Goal: Task Accomplishment & Management: Use online tool/utility

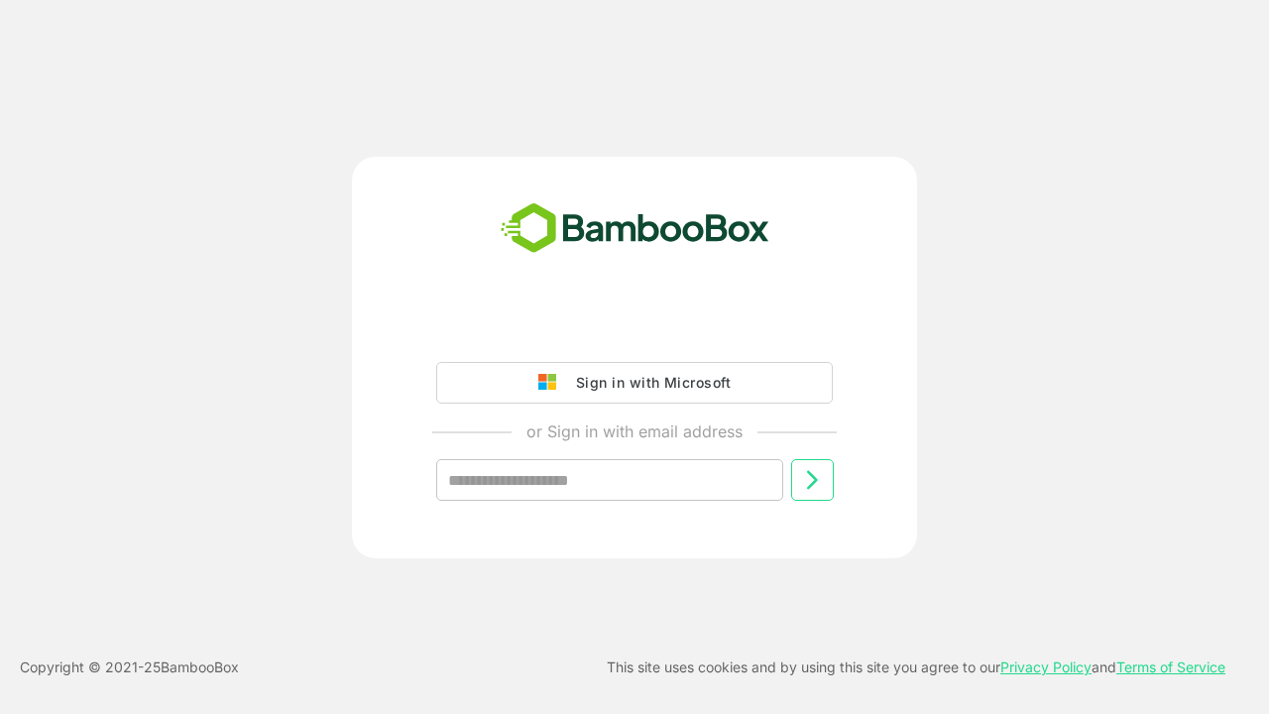
type input "**********"
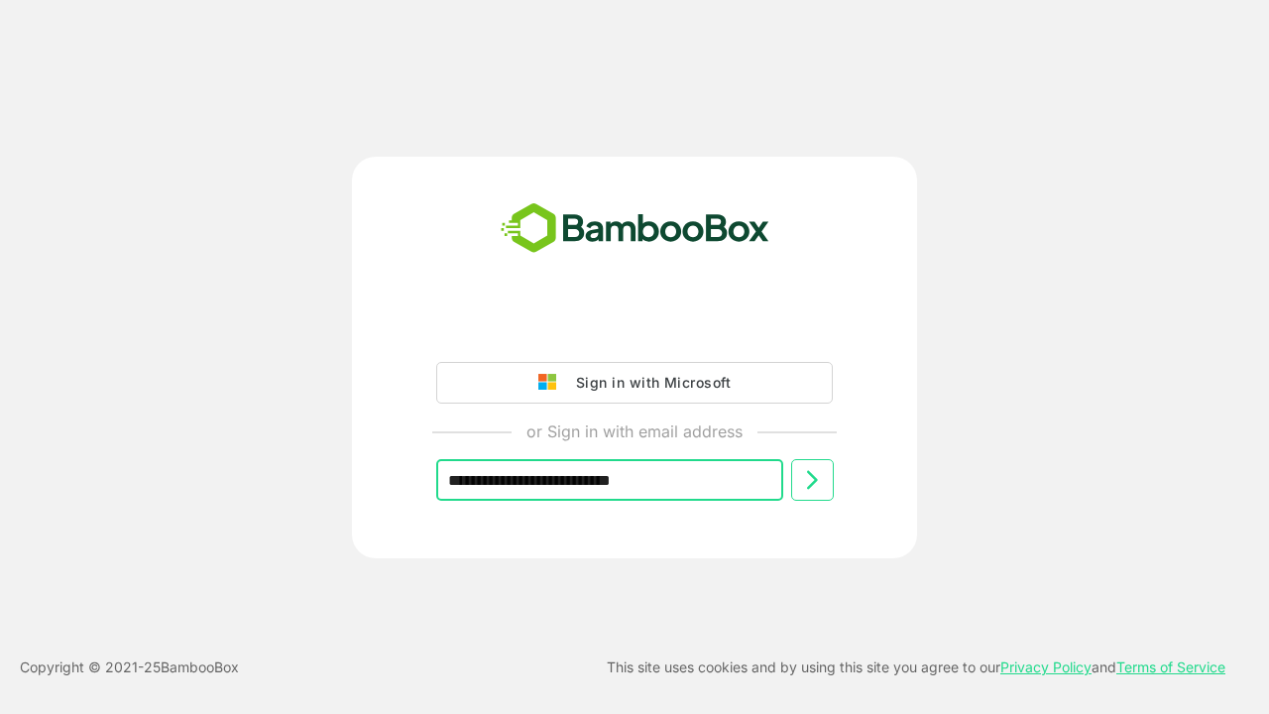
click at [812, 480] on icon at bounding box center [812, 480] width 24 height 24
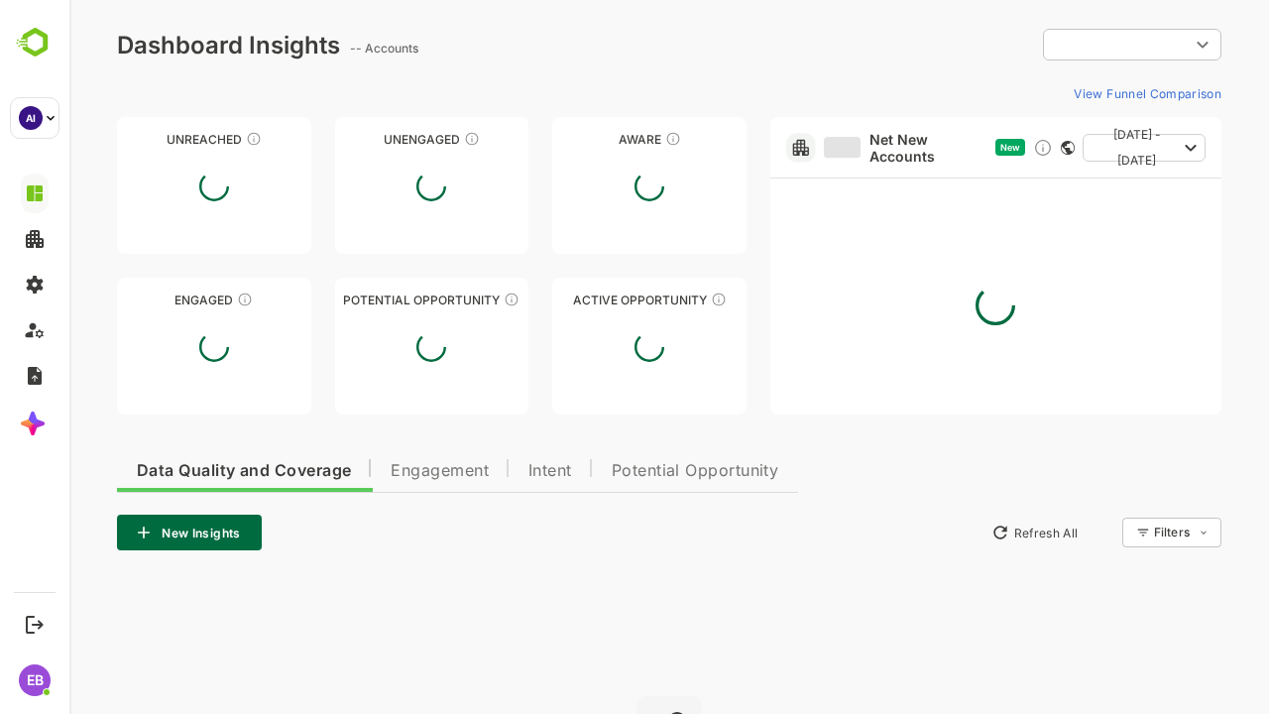
type input "**********"
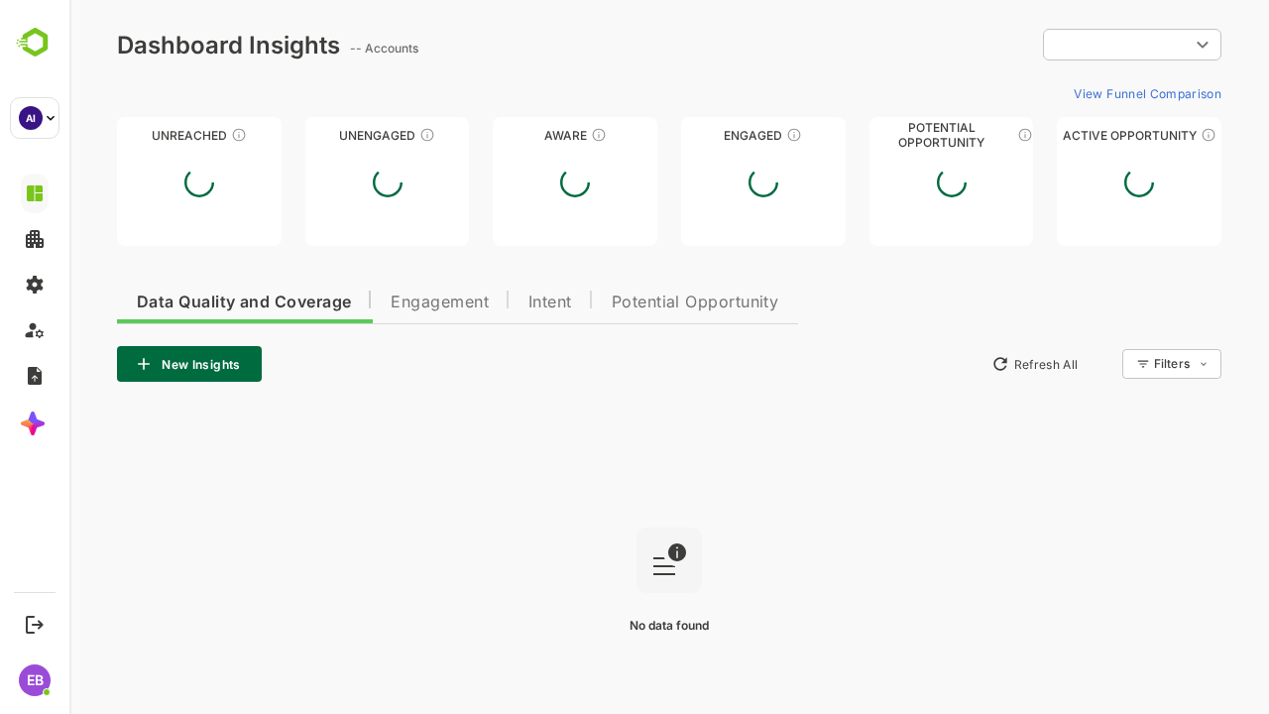
type input "**********"
